Goal: Task Accomplishment & Management: Manage account settings

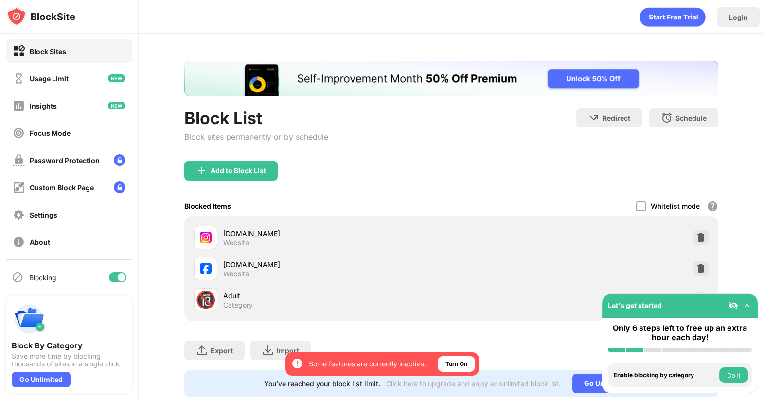
drag, startPoint x: 113, startPoint y: 283, endPoint x: 11, endPoint y: 7, distance: 293.8
click at [113, 283] on div "Blocking" at bounding box center [69, 277] width 127 height 23
click at [116, 272] on div "Blocking" at bounding box center [69, 277] width 127 height 23
click at [117, 274] on div at bounding box center [118, 278] width 18 height 10
click at [120, 280] on div at bounding box center [118, 278] width 18 height 10
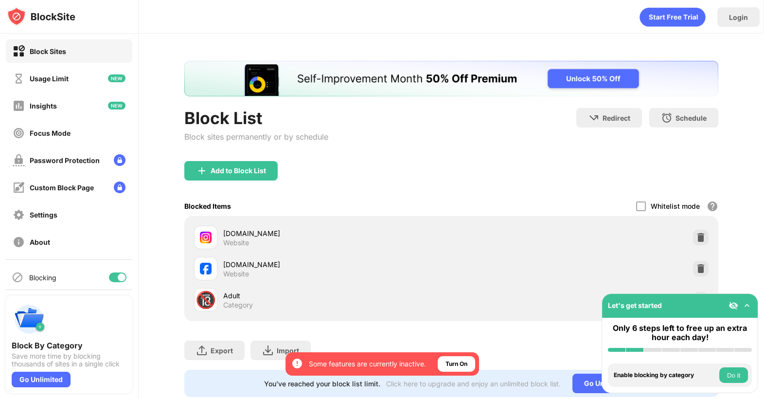
click at [116, 280] on div at bounding box center [118, 278] width 18 height 10
click at [119, 275] on div at bounding box center [118, 278] width 18 height 10
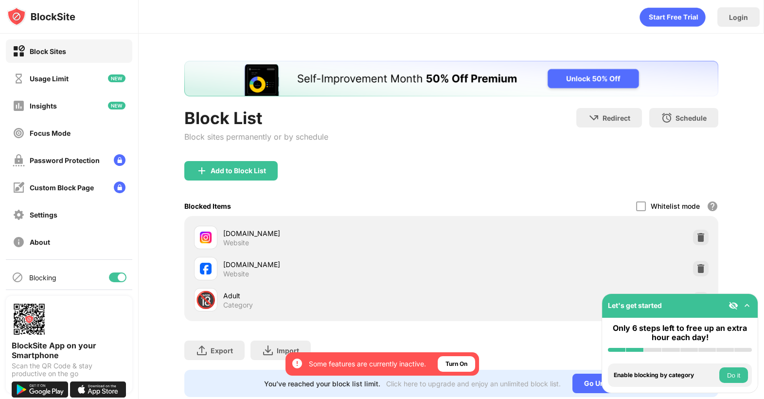
click at [116, 278] on div at bounding box center [118, 278] width 18 height 10
click at [122, 279] on div at bounding box center [118, 278] width 18 height 10
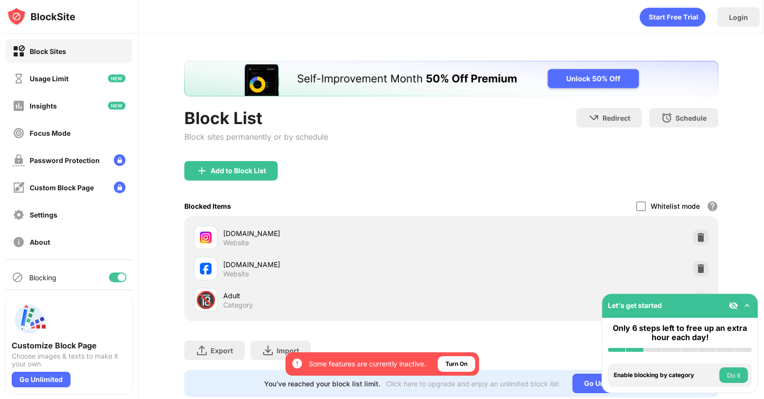
click at [120, 278] on div at bounding box center [122, 277] width 8 height 8
click at [112, 278] on div at bounding box center [114, 277] width 8 height 8
